Goal: Information Seeking & Learning: Get advice/opinions

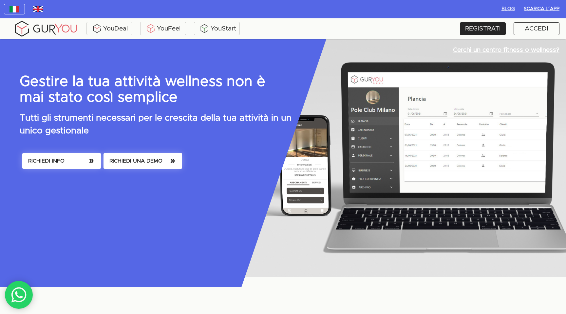
click at [67, 165] on button "RICHIEDI INFO" at bounding box center [61, 161] width 79 height 16
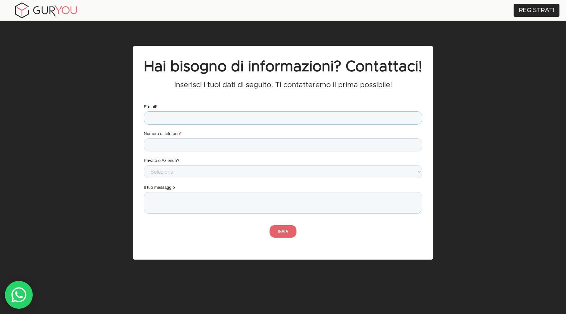
click at [259, 120] on input "E-mail *" at bounding box center [283, 117] width 278 height 13
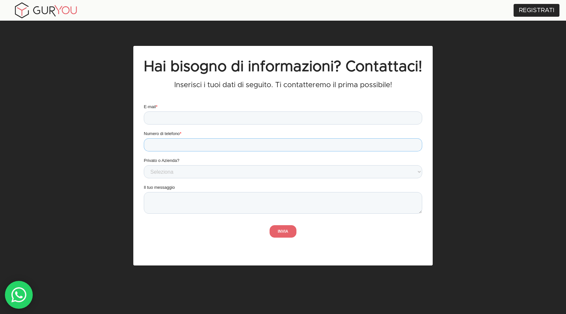
click at [282, 140] on div "Numero di telefono *" at bounding box center [283, 140] width 278 height 21
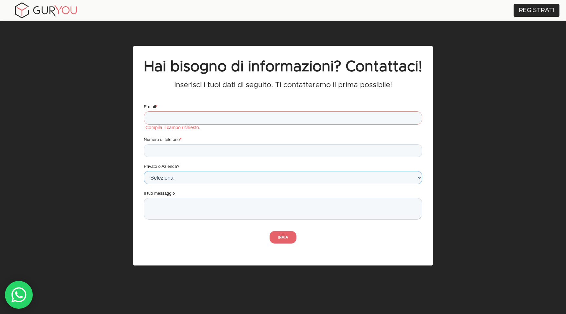
click at [291, 172] on div "Privato o Azienda? Seleziona Utente privato Utente business" at bounding box center [283, 173] width 278 height 21
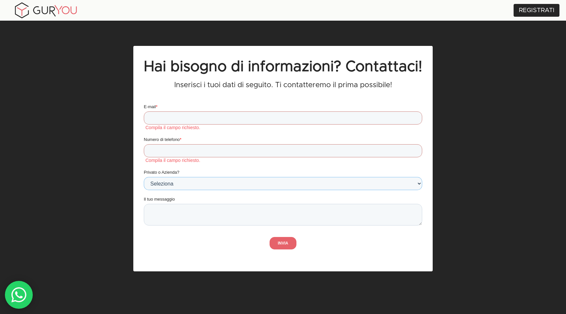
select select "Utente business"
click at [144, 177] on select "Seleziona Utente privato Utente business" at bounding box center [283, 183] width 278 height 13
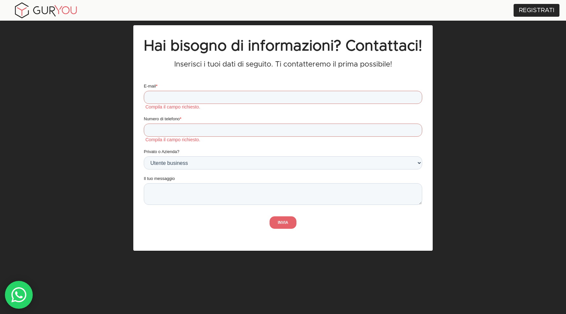
click at [464, 69] on div "Hai bisogno di informazioni? Contattaci! Inserisci i tuoi dati di seguito. Ti c…" at bounding box center [283, 157] width 566 height 314
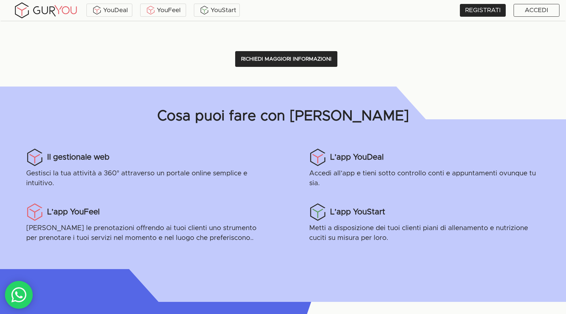
scroll to position [596, 0]
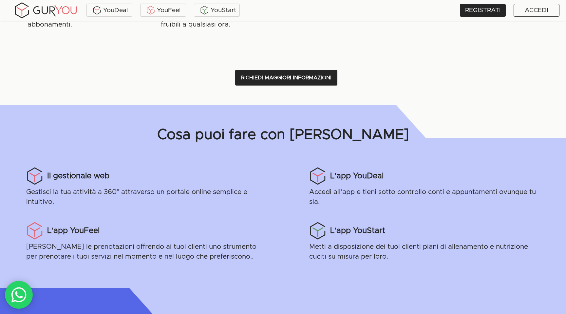
click at [268, 80] on span "RICHIEDI MAGGIORI INFORMAZIONI" at bounding box center [286, 77] width 90 height 9
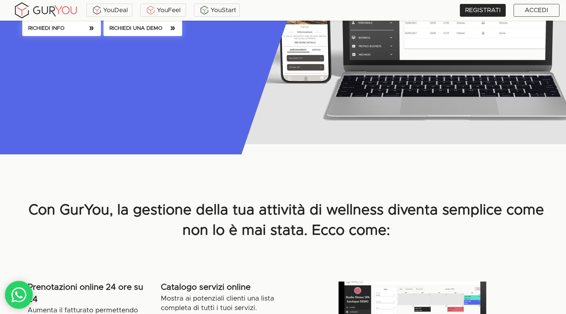
scroll to position [92, 0]
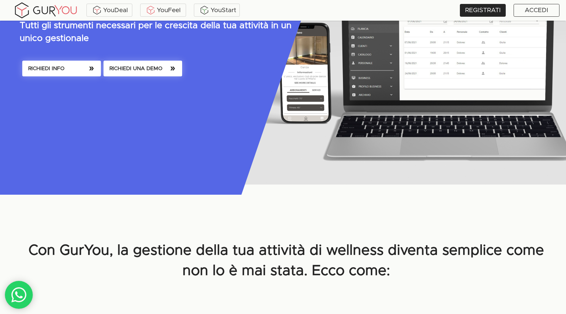
click at [77, 70] on span "RICHIEDI INFO" at bounding box center [61, 68] width 67 height 9
click at [158, 75] on button "RICHIEDI UNA DEMO" at bounding box center [143, 69] width 79 height 16
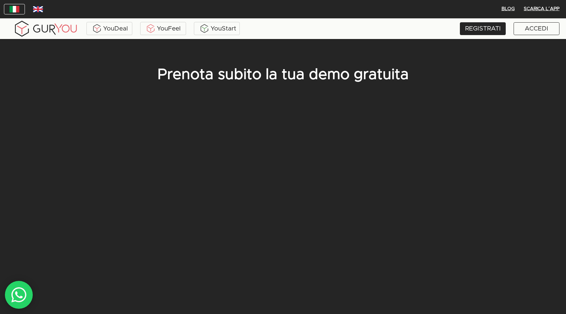
scroll to position [39, 0]
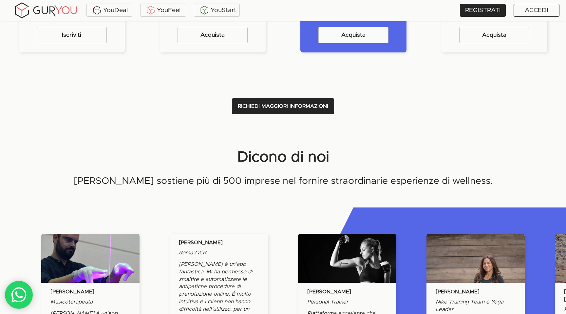
scroll to position [1345, 0]
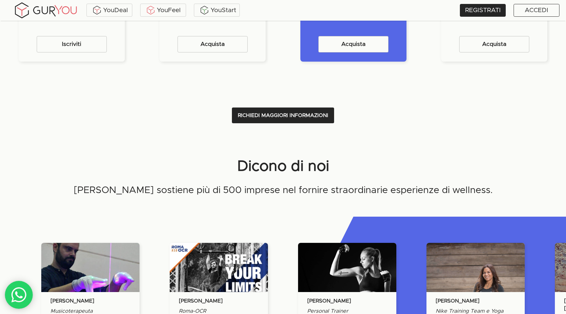
click at [275, 120] on button "RICHIEDI MAGGIORI INFORMAZIONI" at bounding box center [283, 115] width 102 height 16
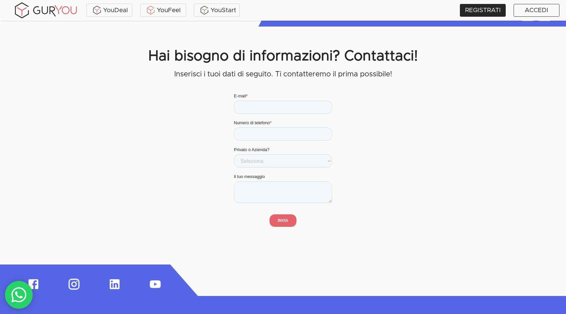
scroll to position [1717, 0]
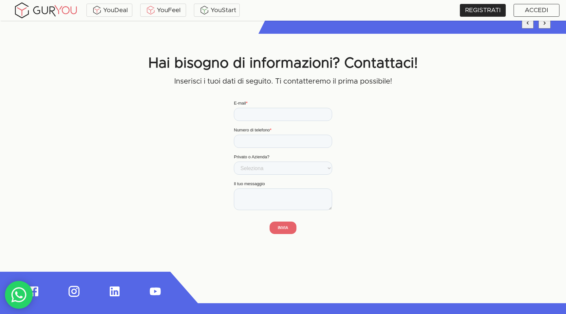
click at [268, 122] on form "E-mail * Numero di telefono * GA_Campaign GA_Medium Conversion Page GA_Content …" at bounding box center [283, 170] width 98 height 140
click at [268, 106] on label "E-mail *" at bounding box center [283, 103] width 98 height 7
click at [268, 108] on input "E-mail *" at bounding box center [283, 114] width 98 height 13
click at [269, 111] on input "E-mail *" at bounding box center [283, 114] width 98 height 13
click at [256, 111] on input "E-mail *" at bounding box center [283, 114] width 98 height 13
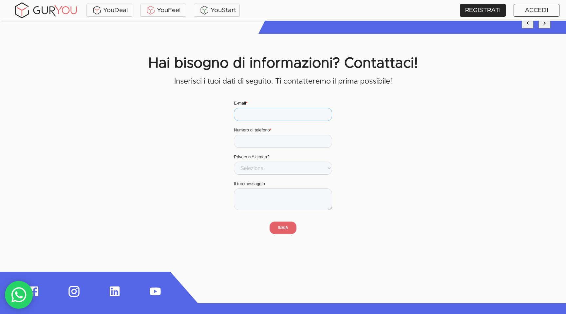
click at [246, 115] on input "E-mail *" at bounding box center [283, 114] width 98 height 13
click at [213, 114] on div "Hai bisogno di informazioni? Contattaci! Inserisci i tuoi dati di seguito. Ti c…" at bounding box center [283, 149] width 566 height 192
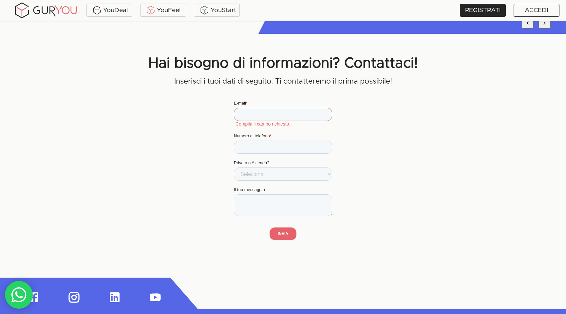
click at [247, 181] on form "E-mail * Compila il campo richiesto. Numero di telefono * GA_Campaign GA_Medium…" at bounding box center [283, 172] width 98 height 145
click at [251, 199] on textarea "Il tuo messaggio" at bounding box center [283, 205] width 98 height 22
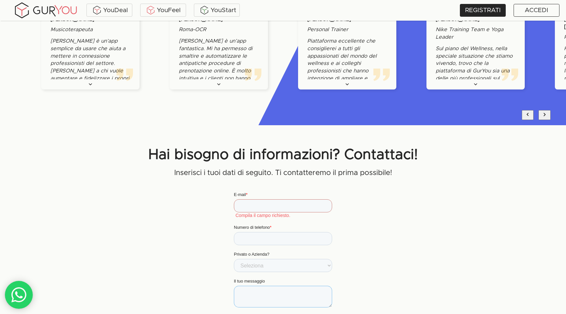
scroll to position [1828, 0]
